Goal: Task Accomplishment & Management: Manage account settings

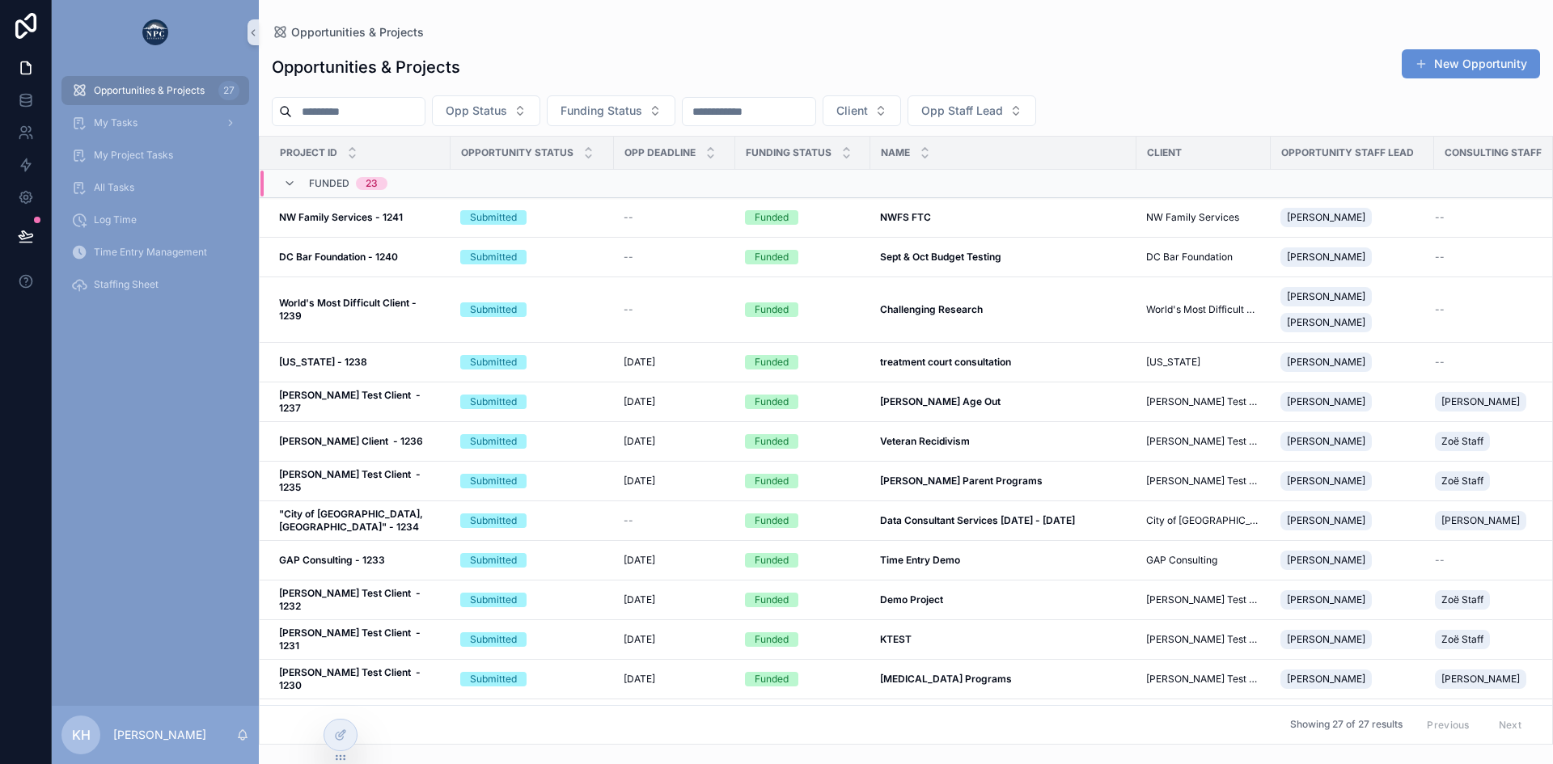
click at [161, 91] on span "Opportunities & Projects" at bounding box center [149, 90] width 111 height 13
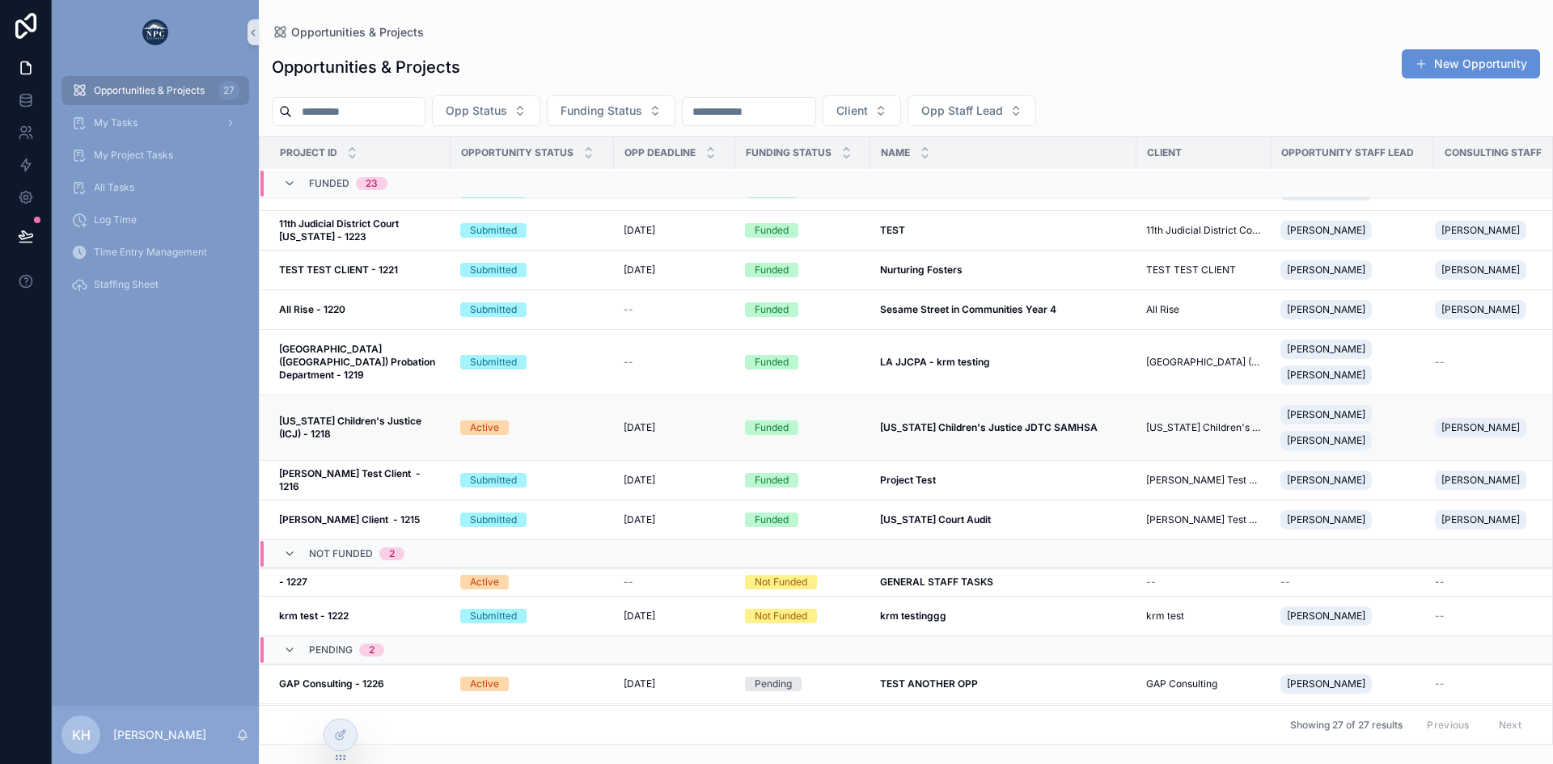
scroll to position [670, 0]
click at [688, 432] on div "[DATE] [DATE]" at bounding box center [675, 427] width 102 height 13
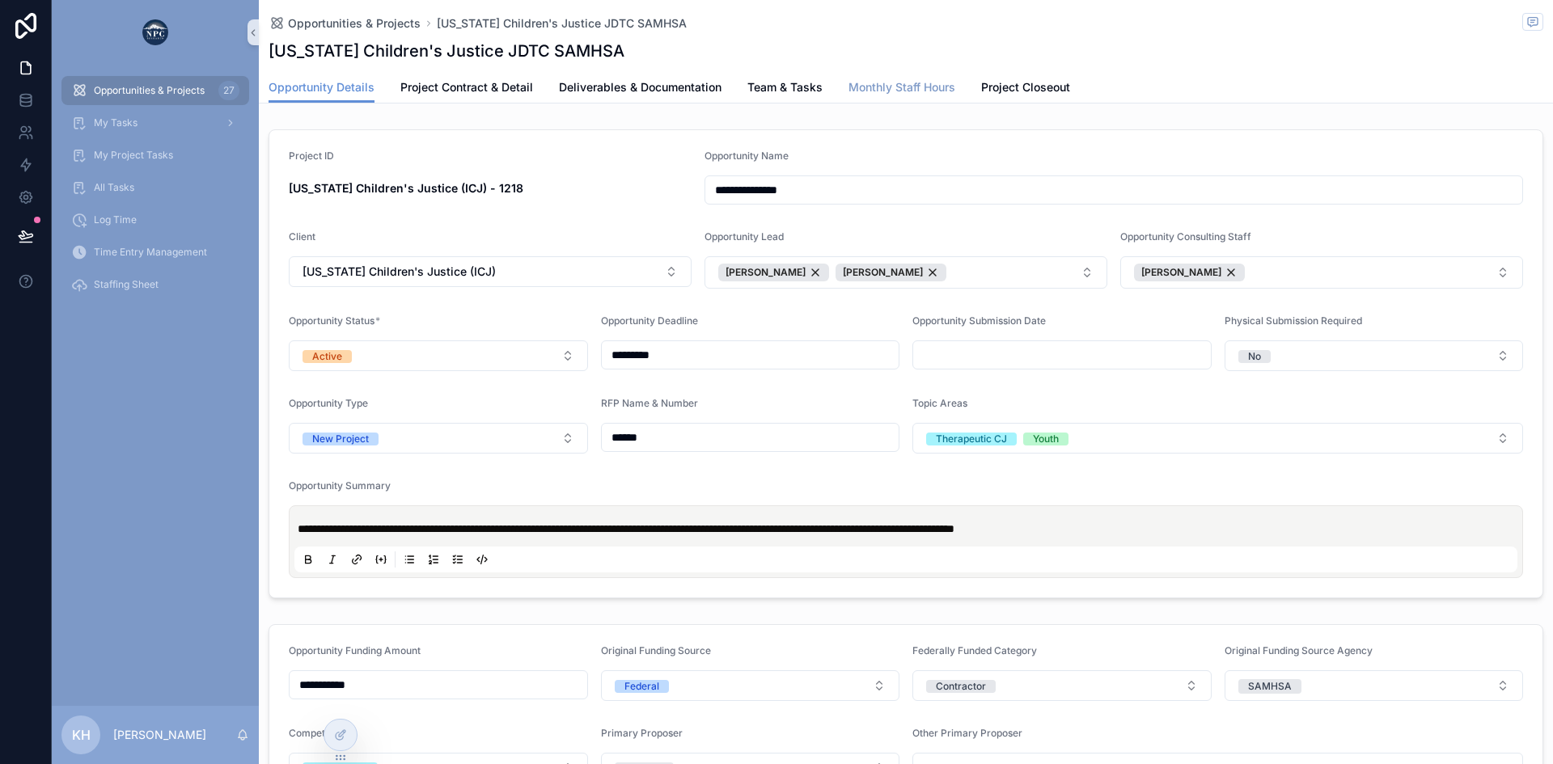
click at [915, 81] on span "Monthly Staff Hours" at bounding box center [901, 87] width 107 height 16
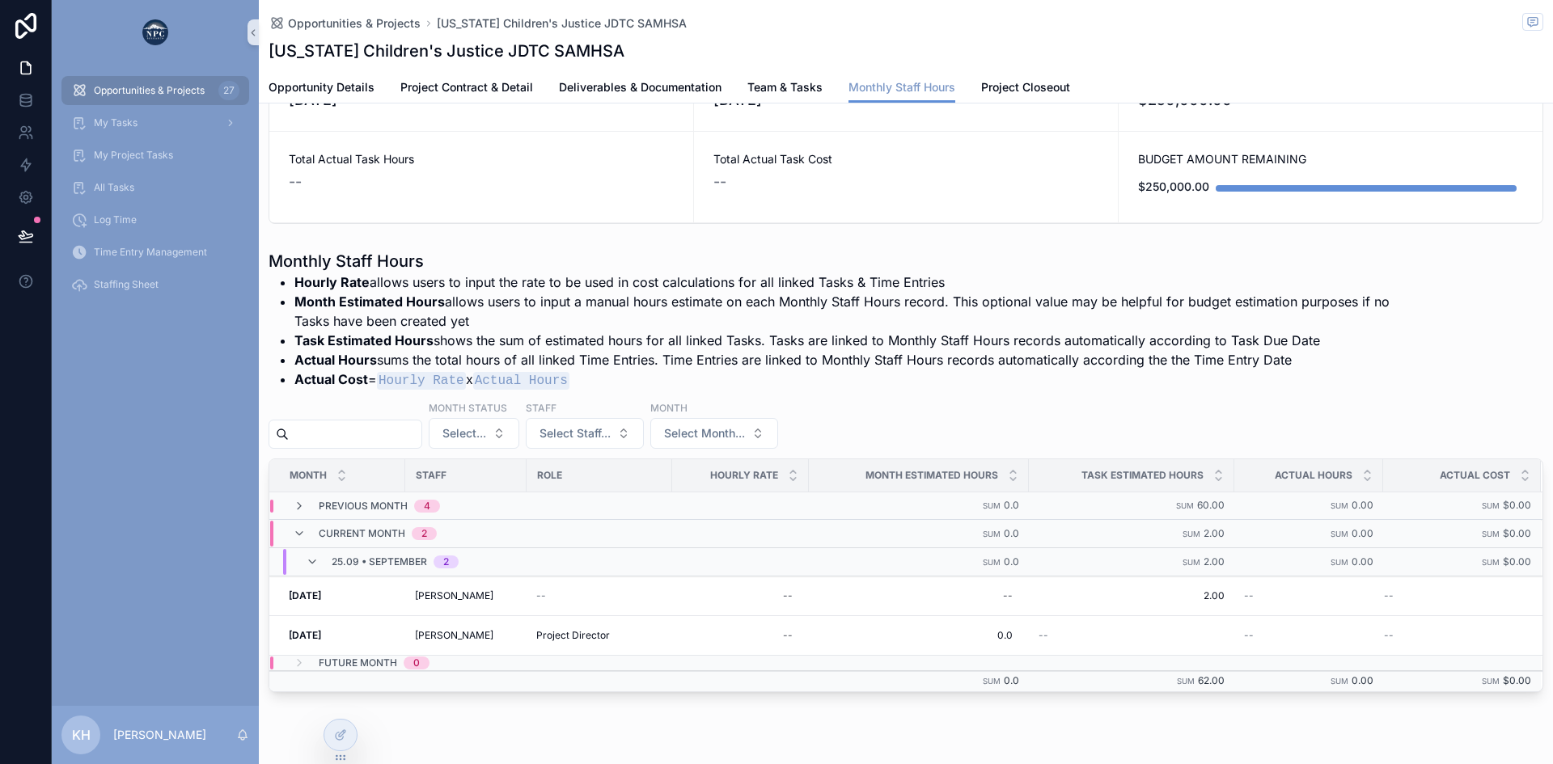
scroll to position [117, 0]
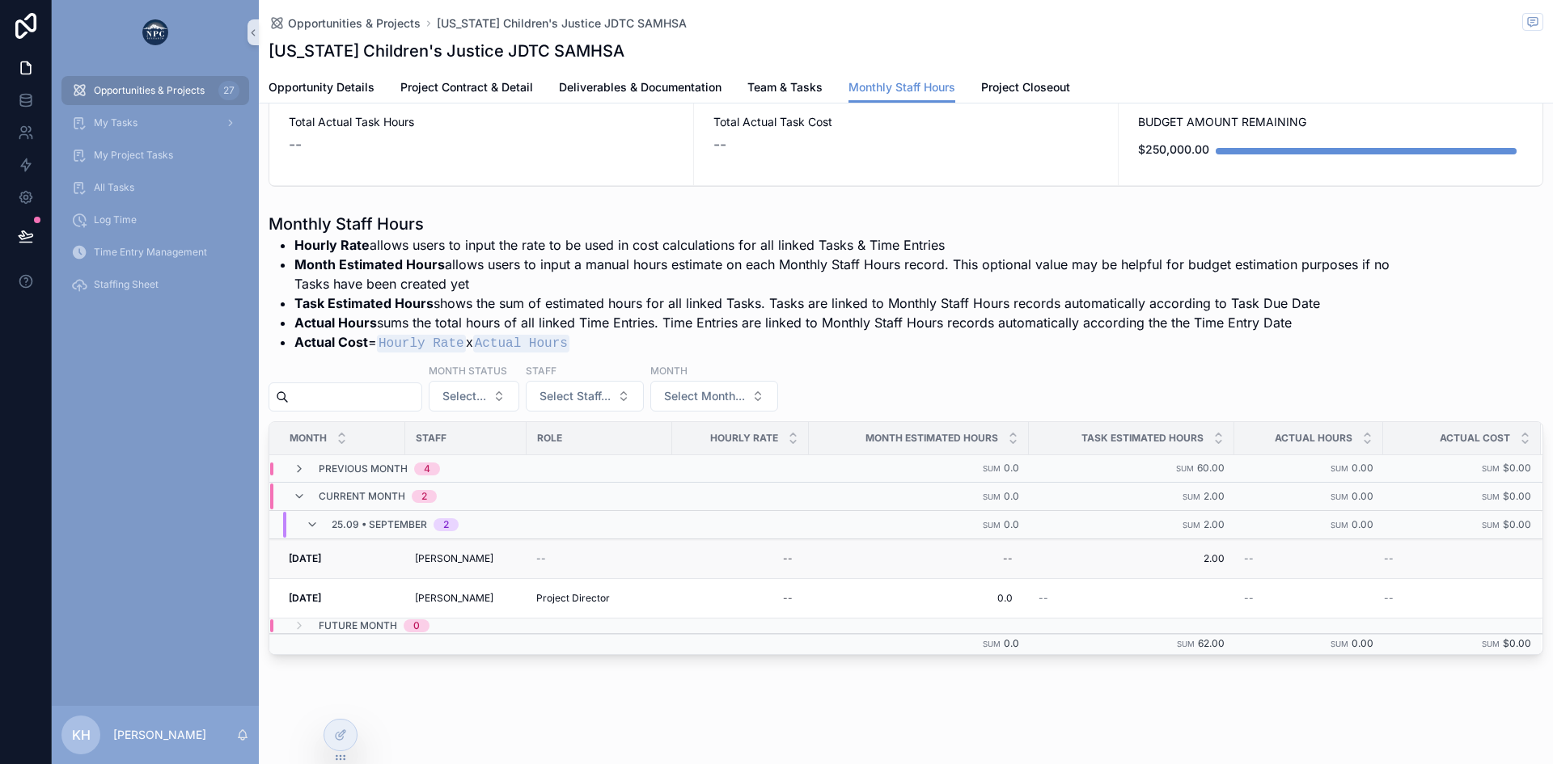
click at [321, 561] on strong "[DATE]" at bounding box center [305, 558] width 32 height 12
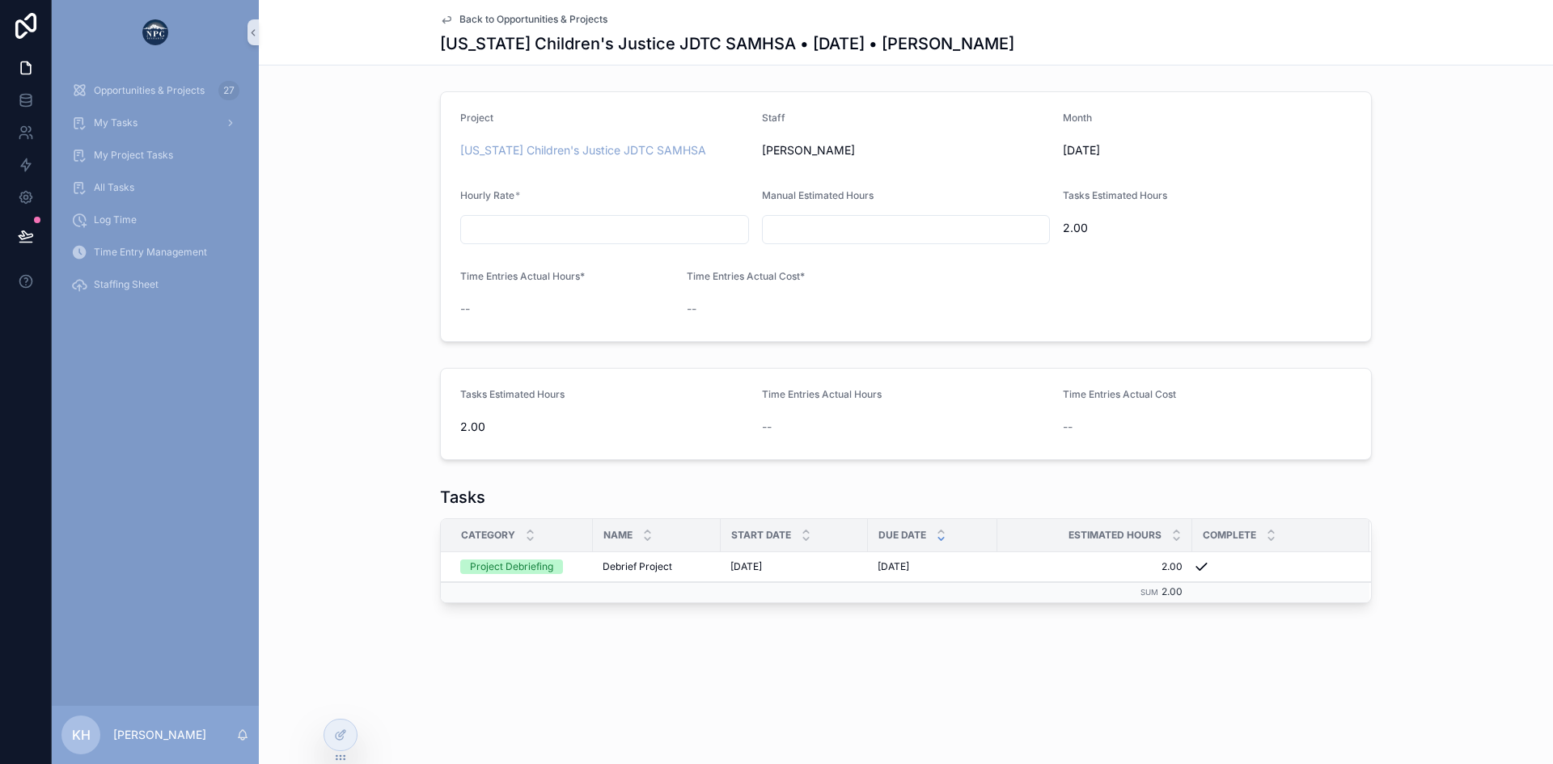
click at [470, 22] on span "Back to Opportunities & Projects" at bounding box center [533, 19] width 148 height 13
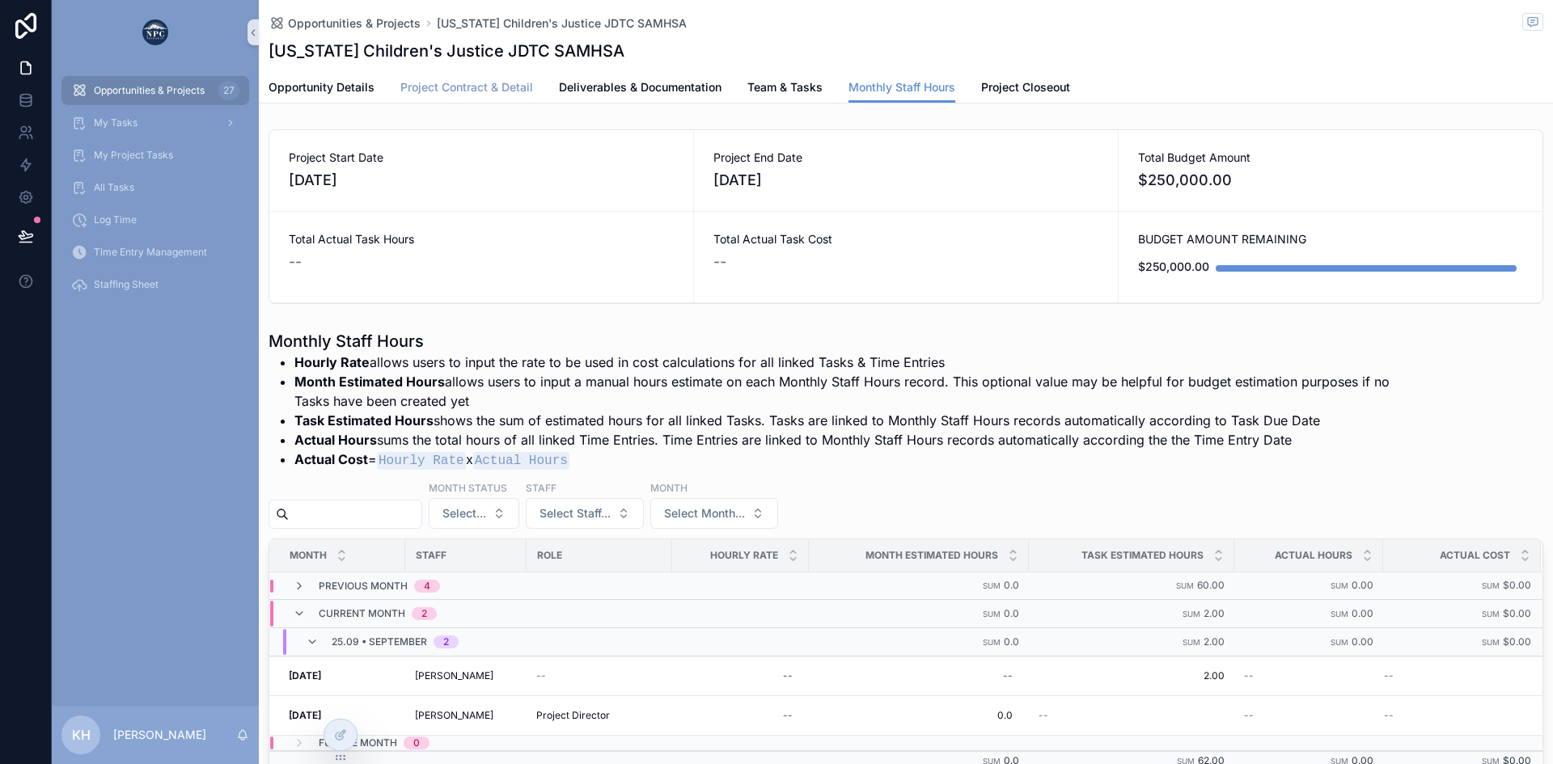
click at [489, 94] on span "Project Contract & Detail" at bounding box center [466, 87] width 133 height 16
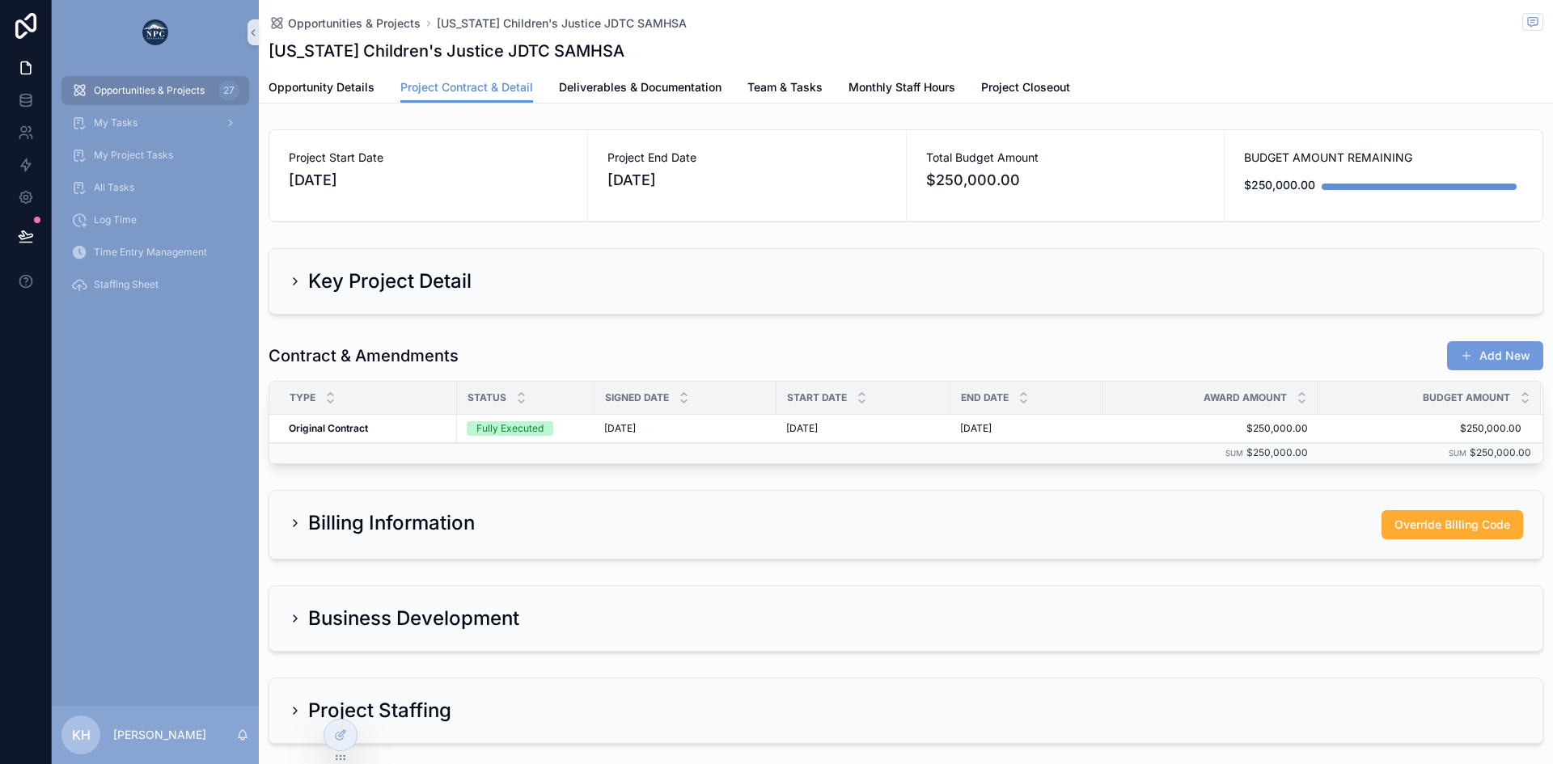
click at [1473, 354] on button "Add New" at bounding box center [1495, 355] width 96 height 29
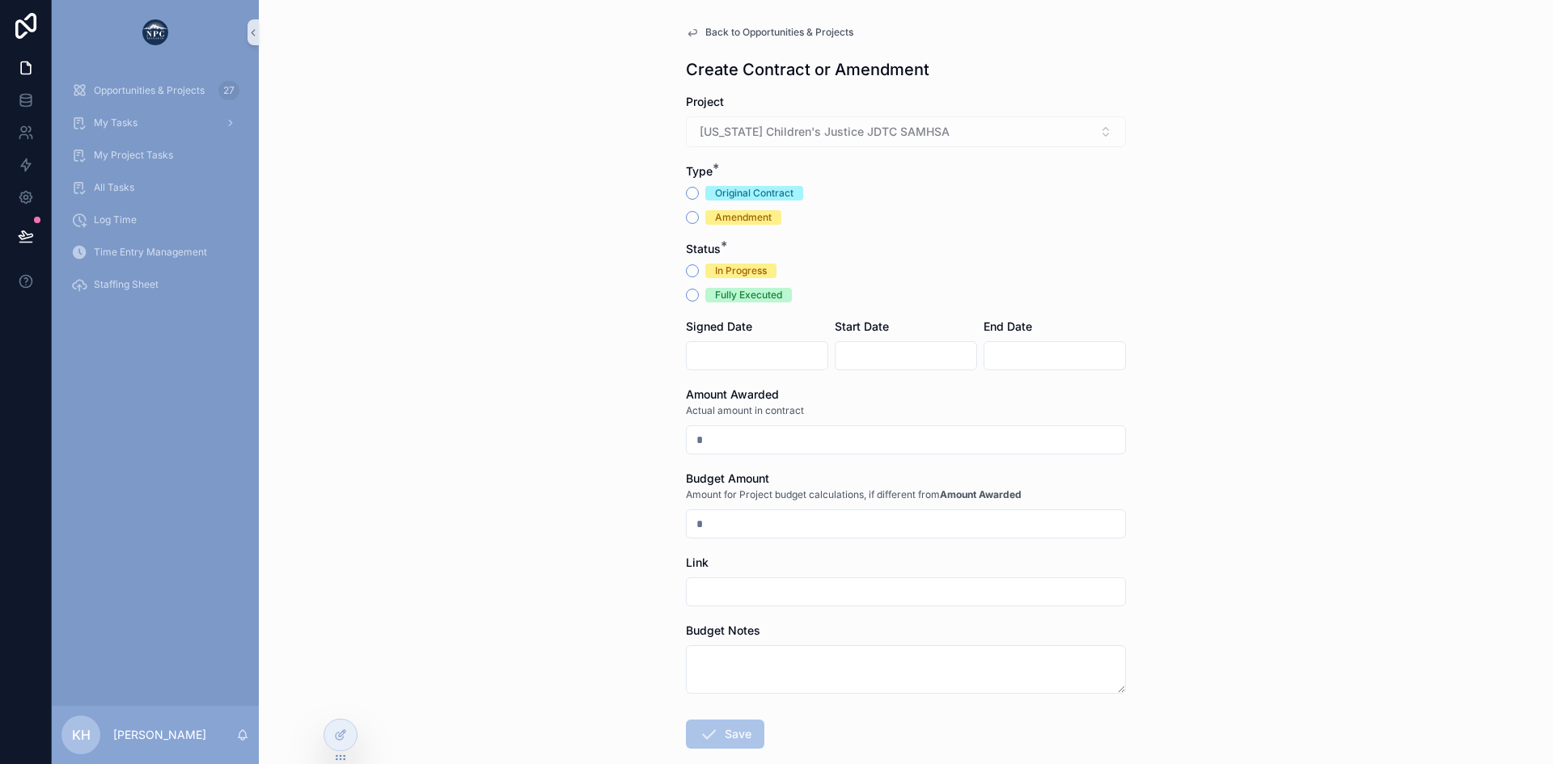
click at [705, 32] on span "Back to Opportunities & Projects" at bounding box center [779, 32] width 148 height 13
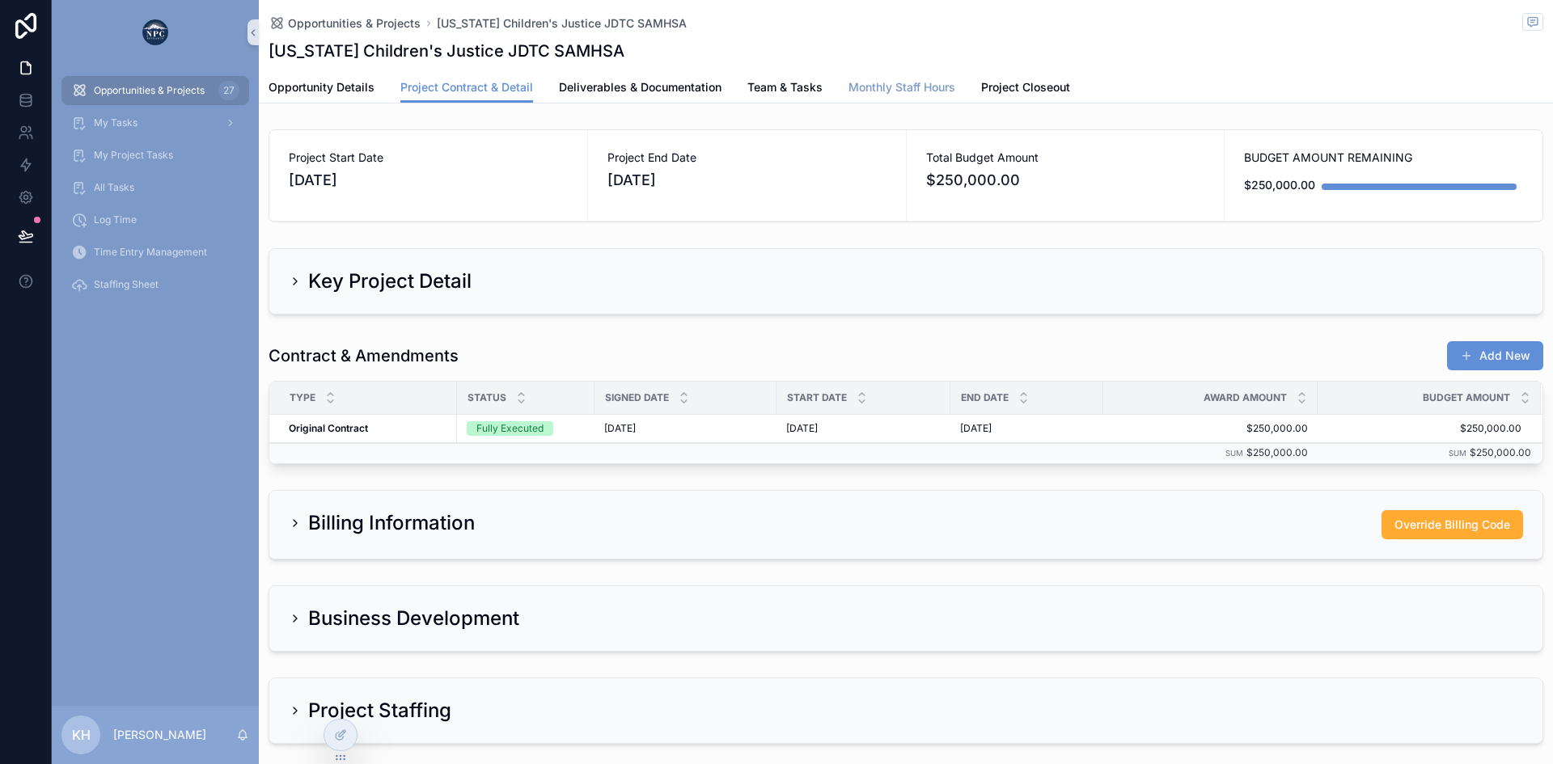
click at [892, 93] on span "Monthly Staff Hours" at bounding box center [901, 87] width 107 height 16
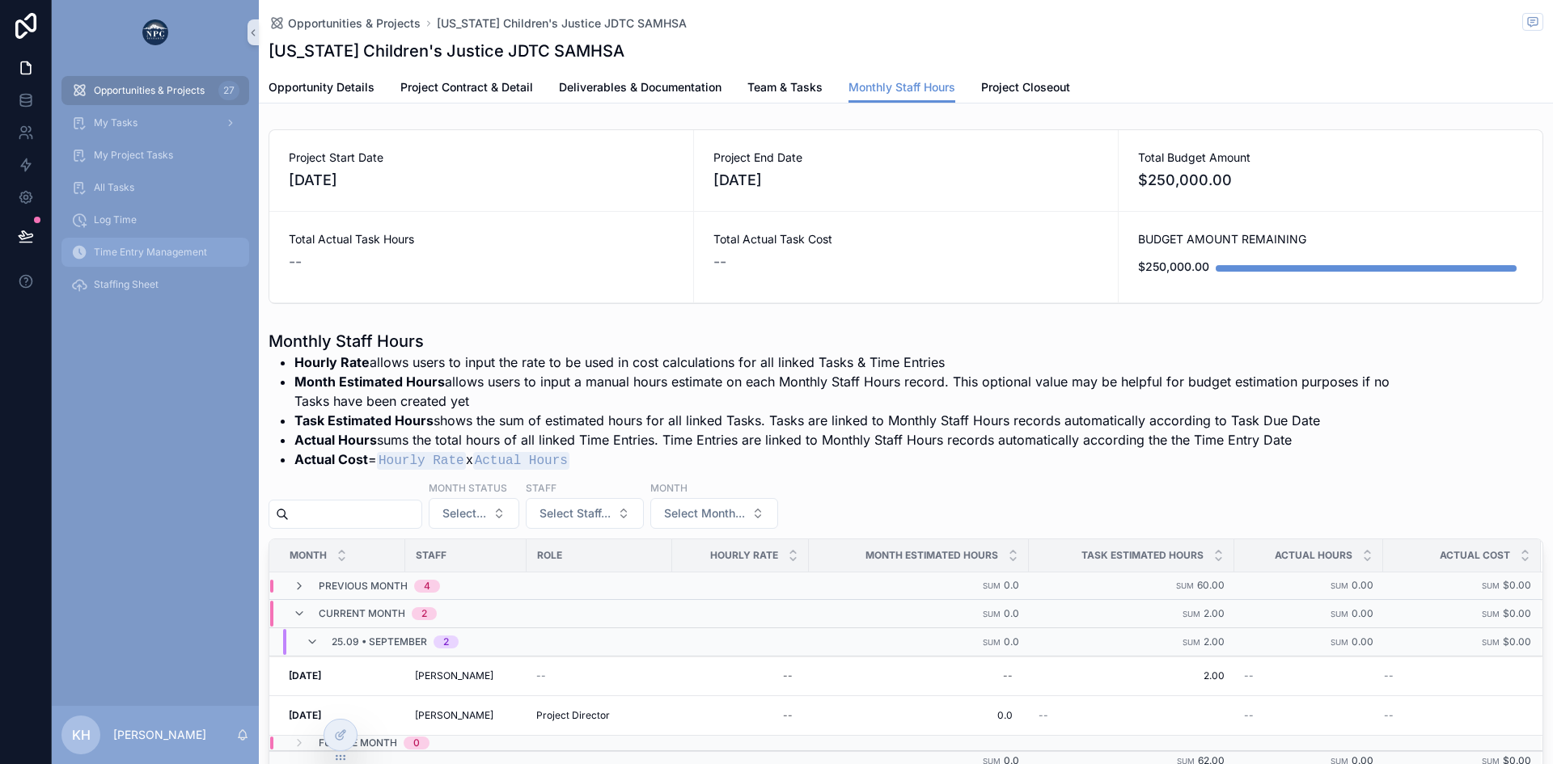
click at [113, 256] on span "Time Entry Management" at bounding box center [150, 252] width 113 height 13
